Goal: Navigation & Orientation: Go to known website

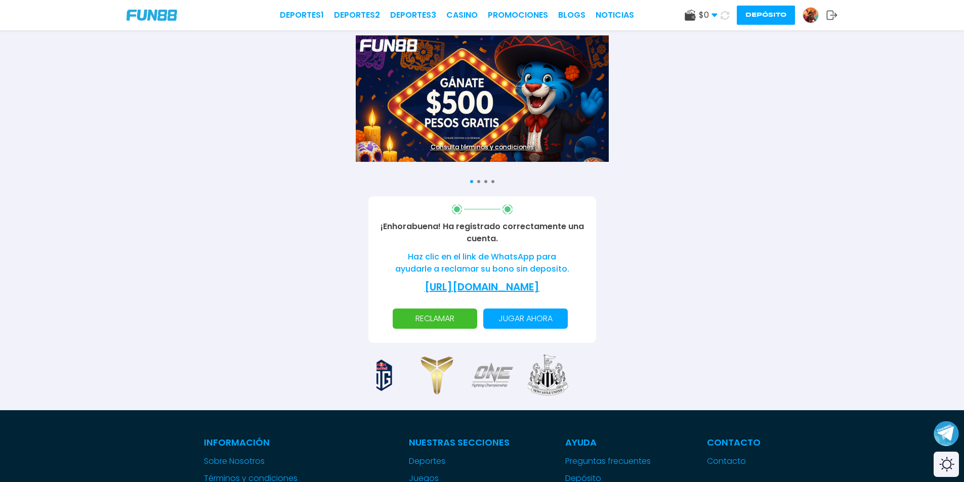
click at [829, 16] on icon at bounding box center [832, 15] width 11 height 10
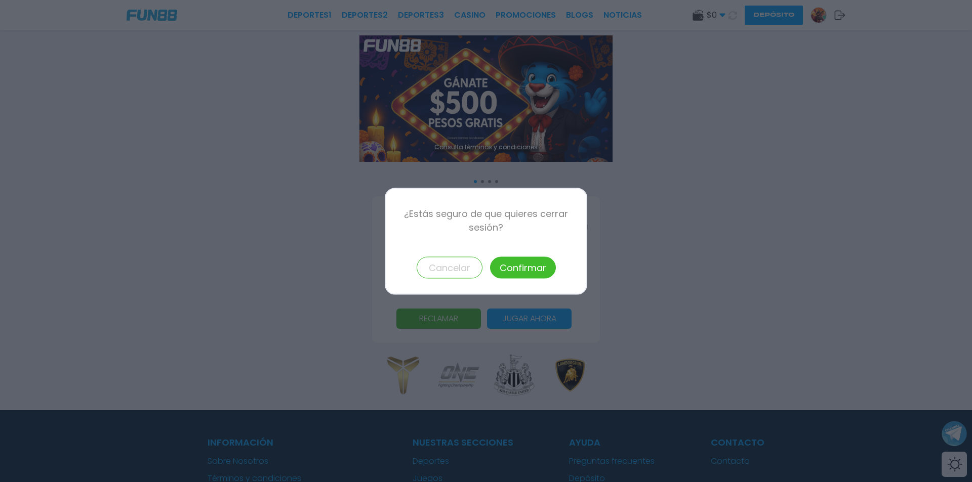
click at [539, 265] on button "Confirmar" at bounding box center [523, 268] width 66 height 22
